Goal: Task Accomplishment & Management: Manage account settings

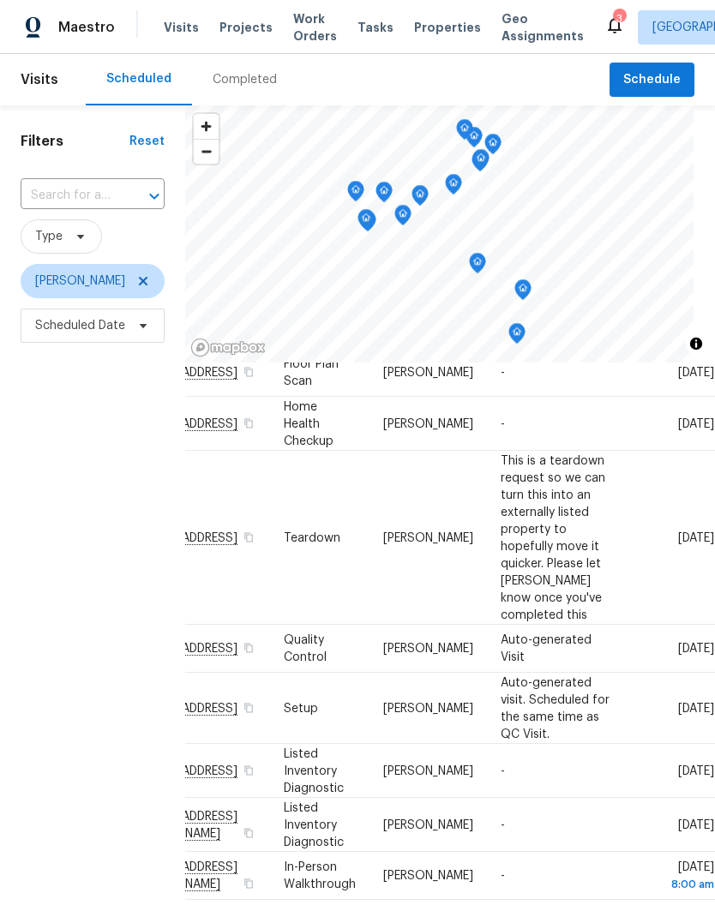
scroll to position [129, 186]
click at [0, 0] on span at bounding box center [0, 0] width 0 height 0
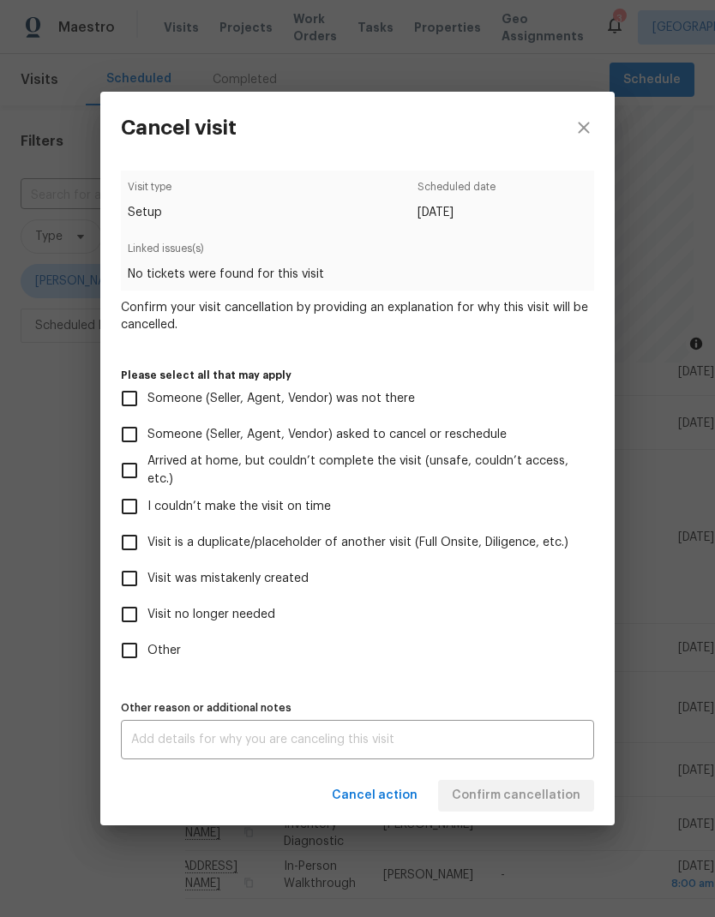
click at [681, 649] on div "Cancel visit Visit type Setup Scheduled date 10/2/2025 Linked issues(s) No tick…" at bounding box center [357, 458] width 715 height 917
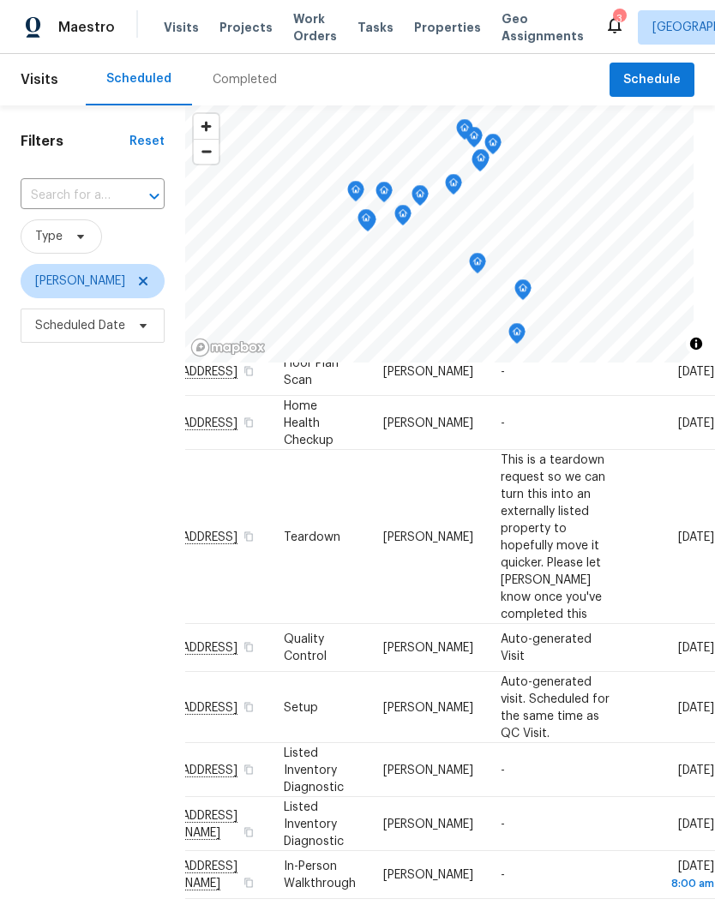
click at [0, 0] on icon at bounding box center [0, 0] width 0 height 0
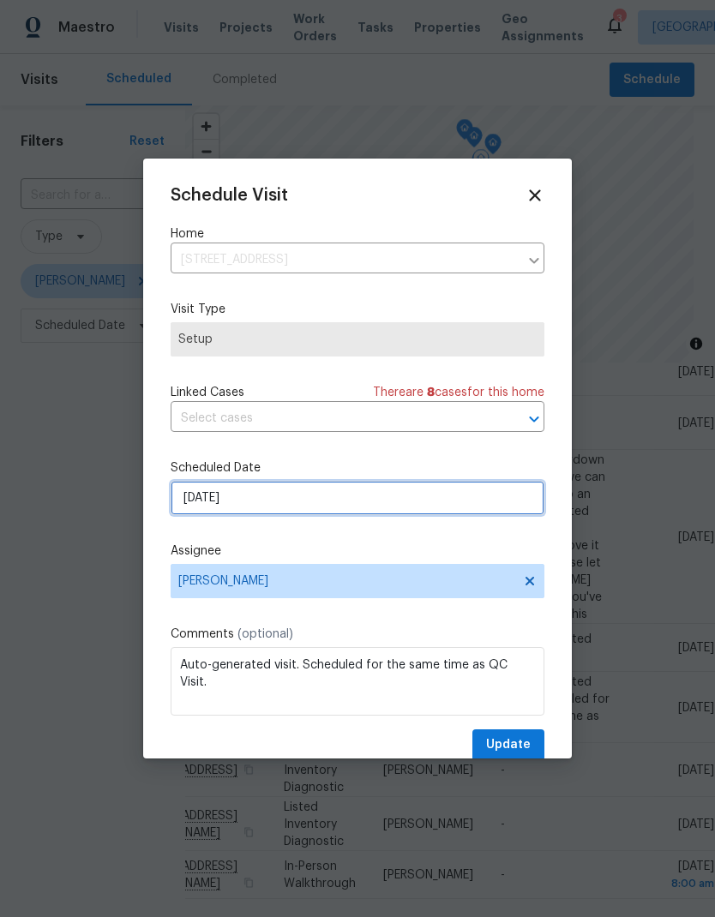
click at [363, 499] on input "10/2/2025" at bounding box center [358, 498] width 374 height 34
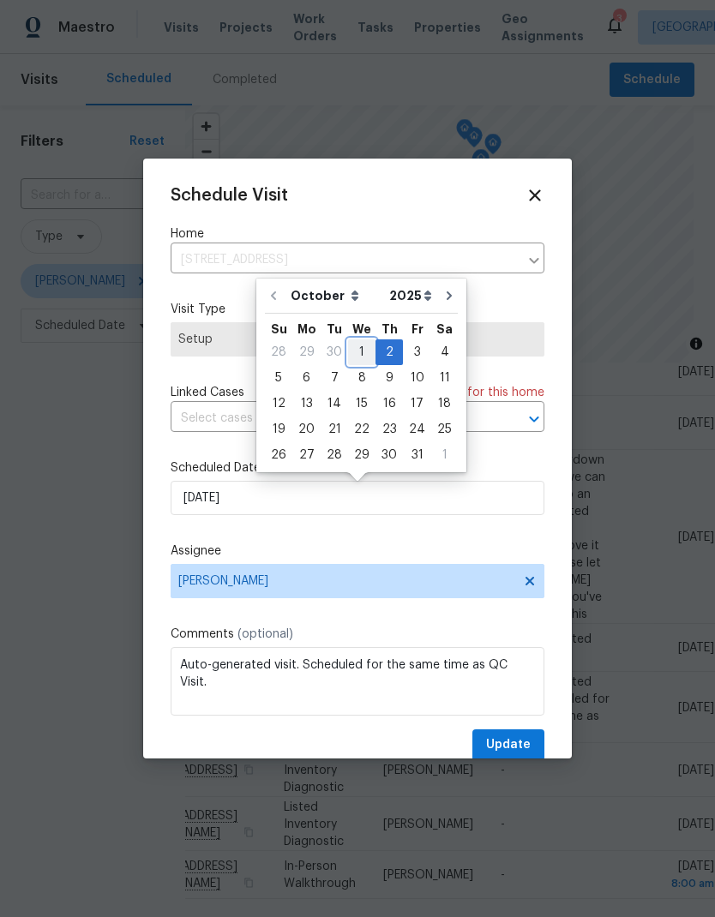
click at [367, 347] on div "1" at bounding box center [361, 352] width 27 height 24
type input "[DATE]"
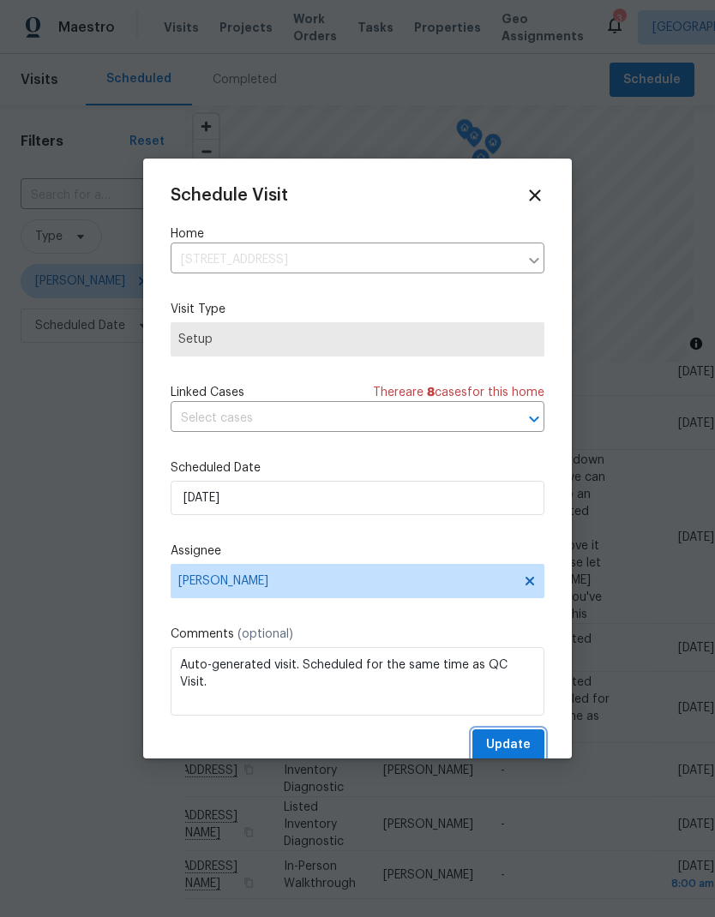
click at [519, 750] on span "Update" at bounding box center [508, 744] width 45 height 21
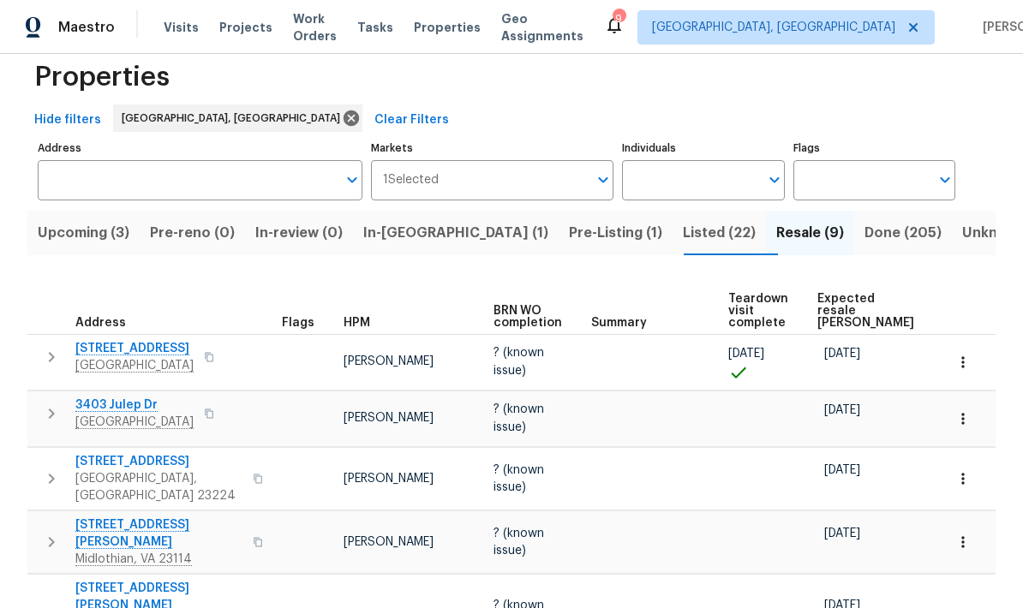
scroll to position [37, 0]
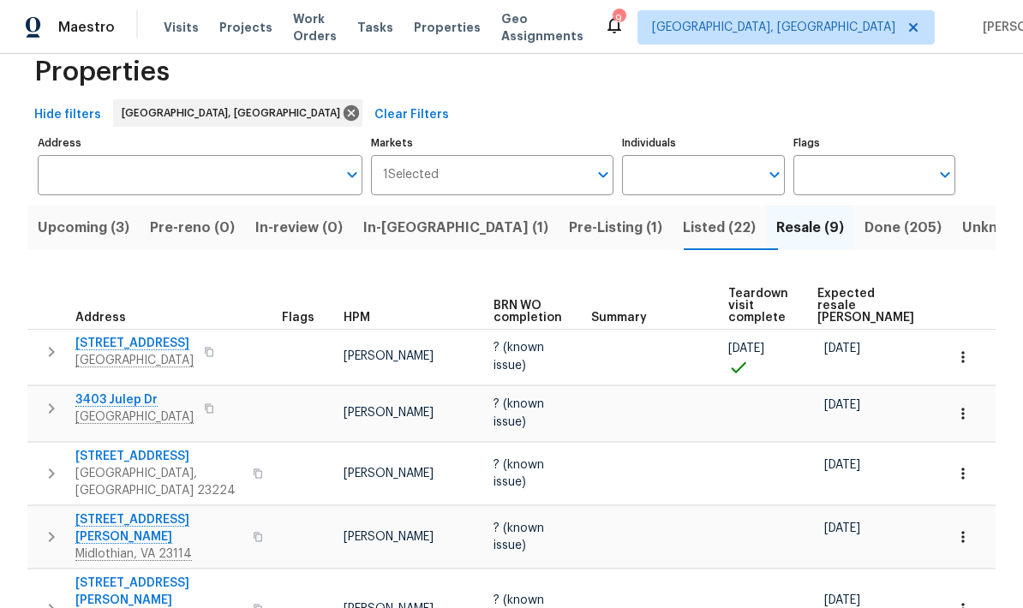
click at [424, 239] on span "In-reno (1)" at bounding box center [455, 228] width 185 height 24
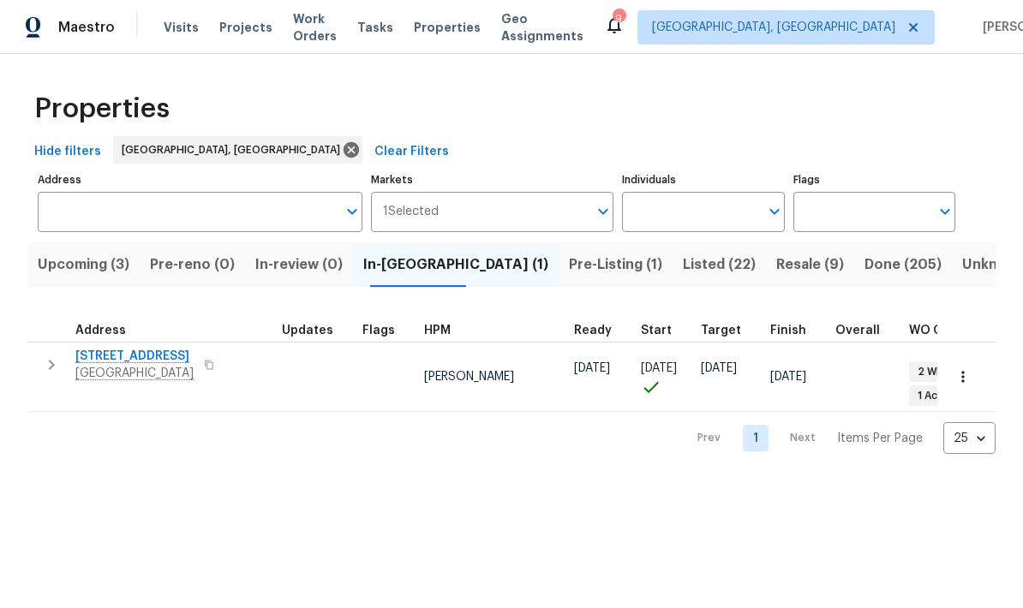
click at [93, 270] on span "Upcoming (3)" at bounding box center [84, 265] width 92 height 24
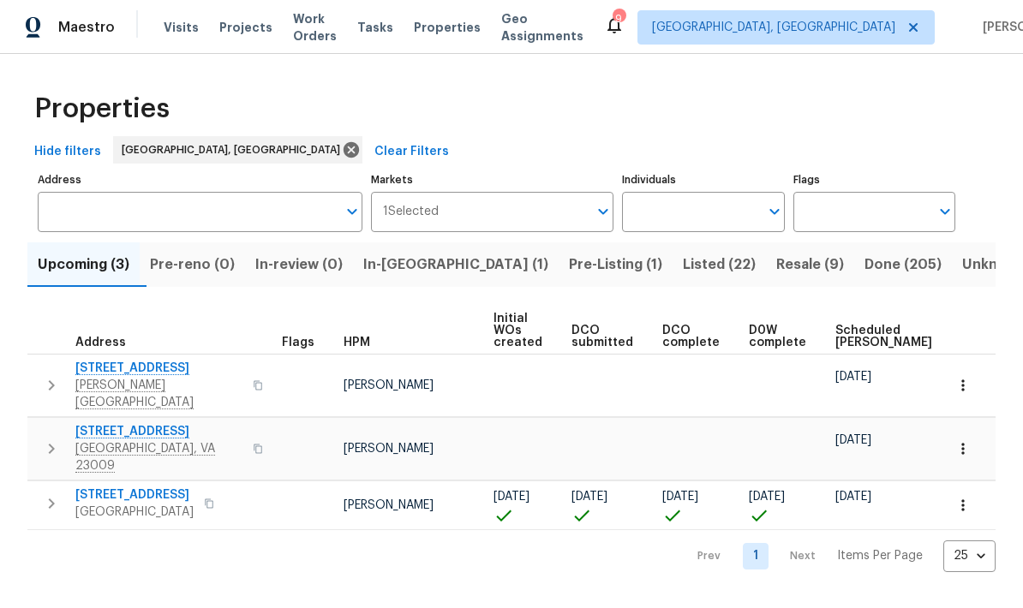
click at [102, 365] on span "2924 Sand Hills Dr" at bounding box center [158, 368] width 167 height 17
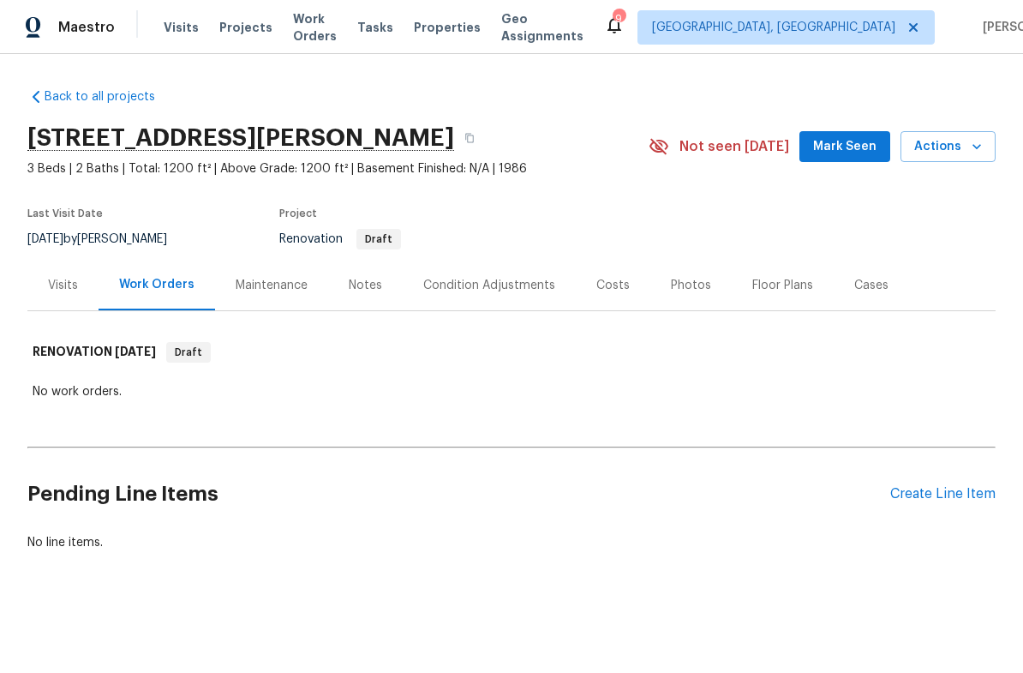
click at [374, 277] on div "Notes" at bounding box center [365, 285] width 33 height 17
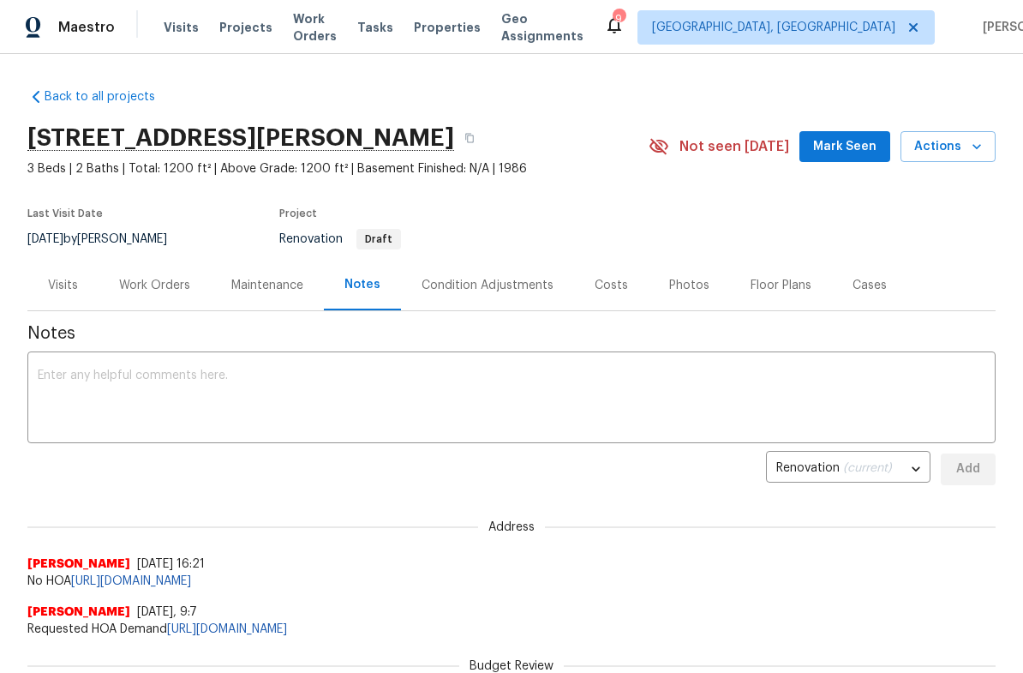
click at [596, 281] on div "Costs" at bounding box center [611, 285] width 33 height 17
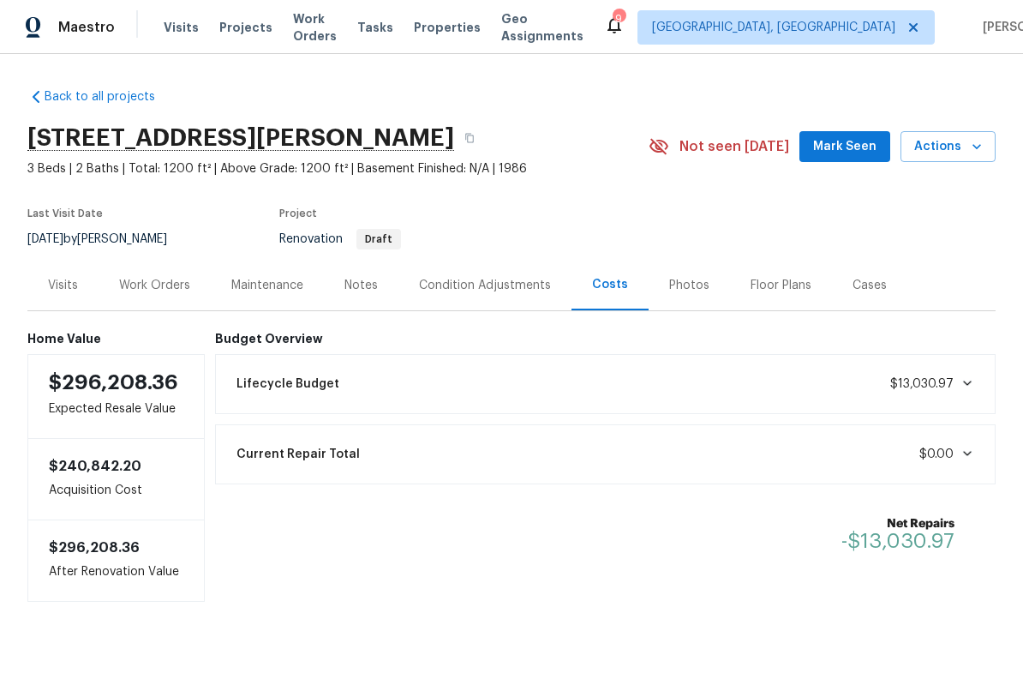
click at [484, 291] on div "Condition Adjustments" at bounding box center [485, 285] width 132 height 17
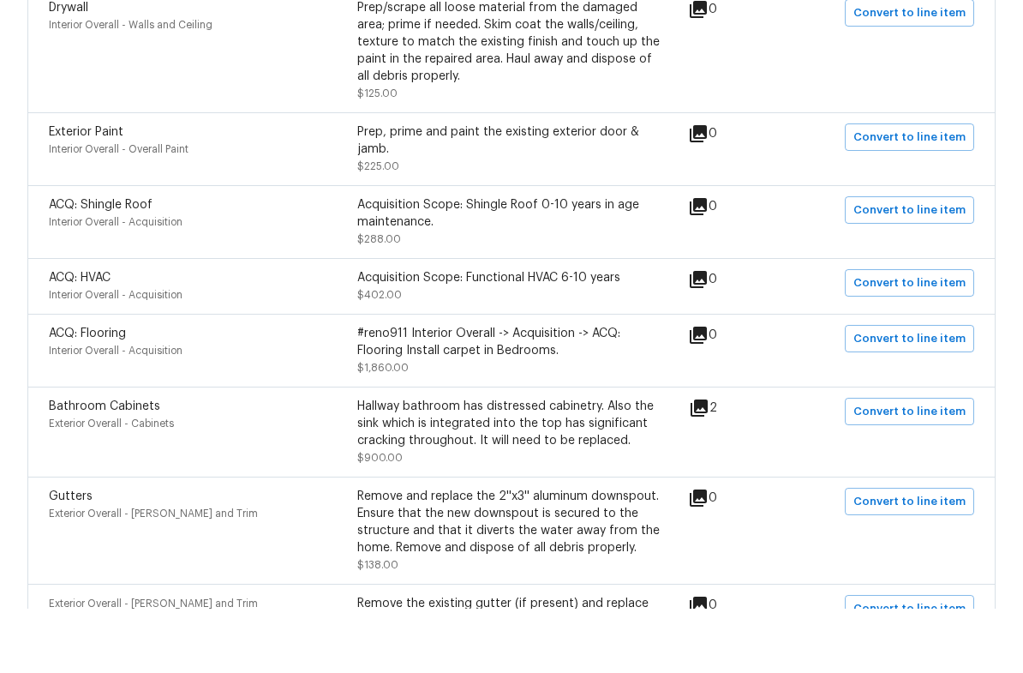
scroll to position [1009, 0]
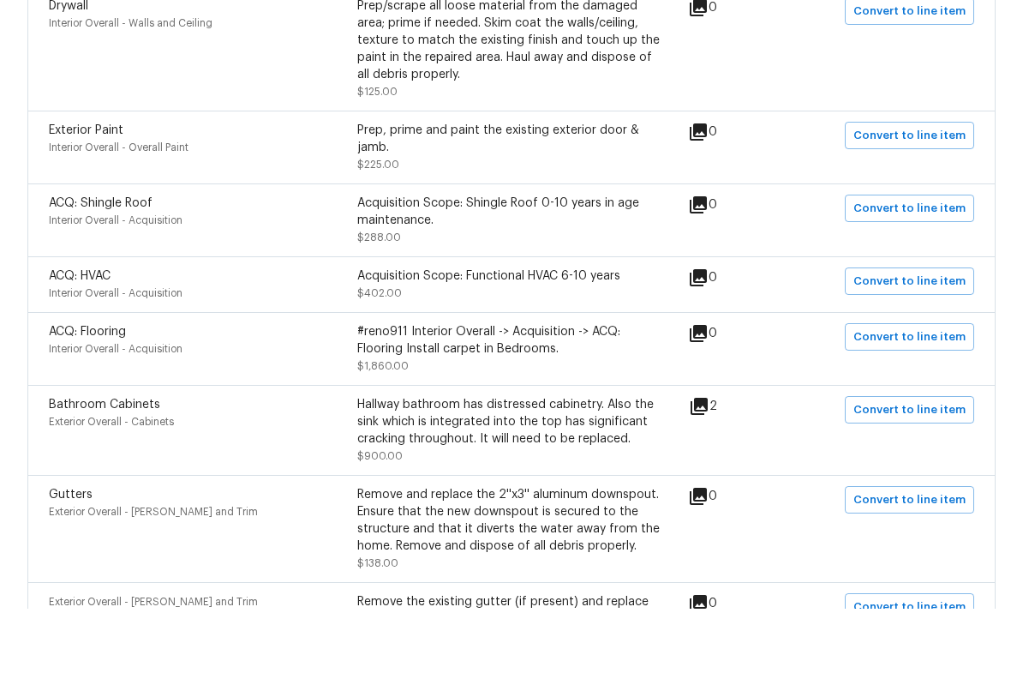
click at [704, 462] on icon at bounding box center [699, 470] width 17 height 17
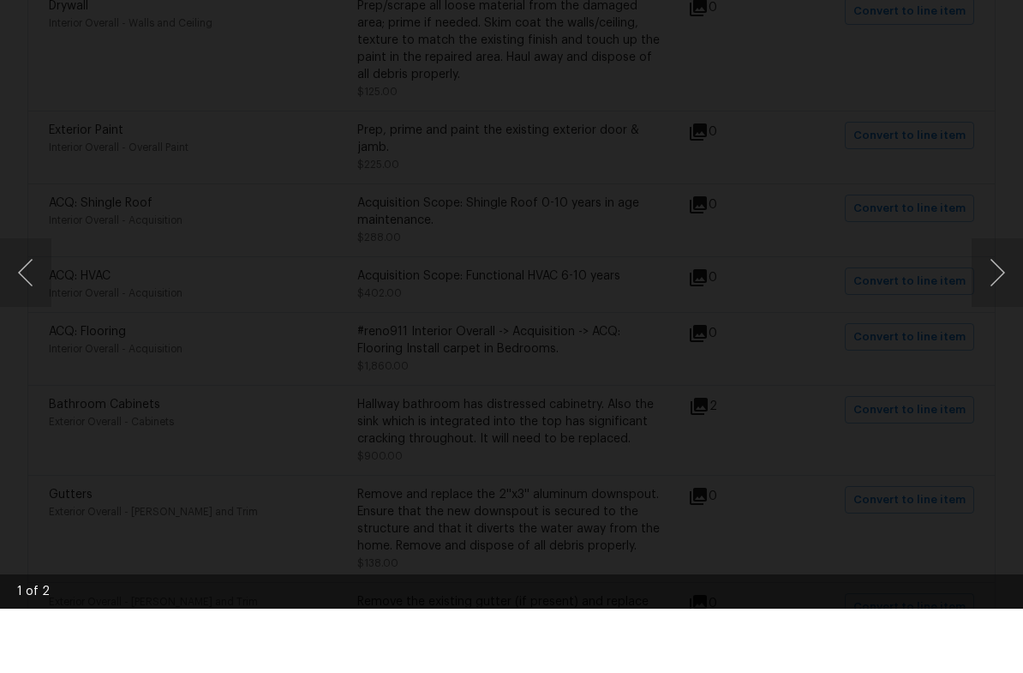
click at [984, 302] on button "Next image" at bounding box center [997, 336] width 51 height 69
click at [907, 116] on img "Lightbox" at bounding box center [511, 336] width 1023 height 673
click at [39, 412] on div "Lightbox" at bounding box center [511, 336] width 1023 height 673
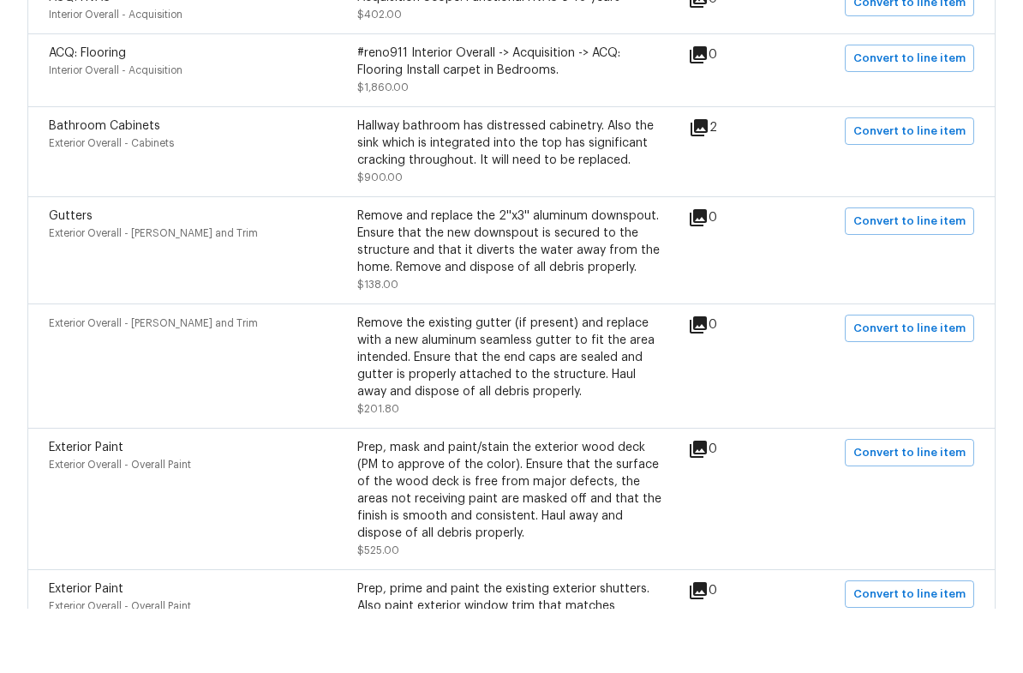
scroll to position [1275, 0]
